Goal: Transaction & Acquisition: Obtain resource

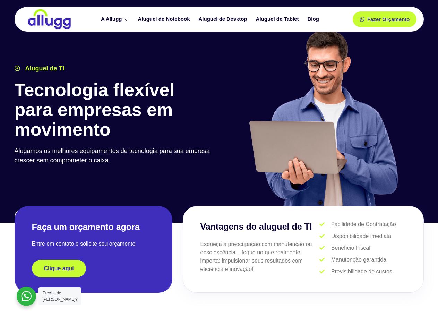
click at [219, 166] on div at bounding box center [323, 121] width 208 height 191
click at [385, 19] on span "Fazer Orçamento" at bounding box center [388, 19] width 38 height 5
click at [362, 19] on icon at bounding box center [364, 19] width 5 height 5
click at [388, 19] on span "Fazer Orçamento" at bounding box center [388, 19] width 38 height 5
click at [93, 268] on div "Clique aqui" at bounding box center [93, 268] width 123 height 17
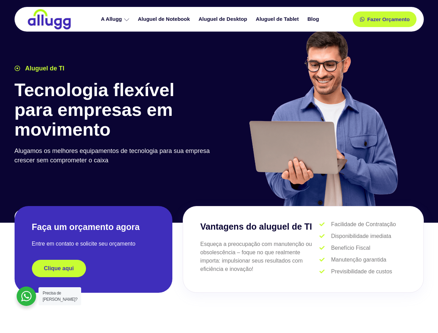
click at [93, 268] on div "Clique aqui" at bounding box center [93, 268] width 123 height 17
click at [59, 268] on span "Clique aqui" at bounding box center [59, 269] width 30 height 6
click at [26, 296] on div at bounding box center [26, 295] width 19 height 19
click at [60, 296] on span "Precisa de [PERSON_NAME]?" at bounding box center [60, 296] width 35 height 11
